Goal: Submit feedback/report problem

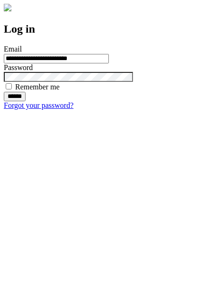
type input "**********"
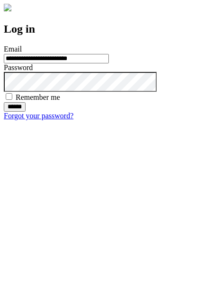
click at [26, 112] on input "******" at bounding box center [15, 106] width 22 height 9
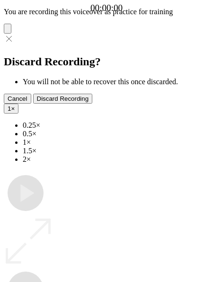
type input "**********"
